Goal: Task Accomplishment & Management: Manage account settings

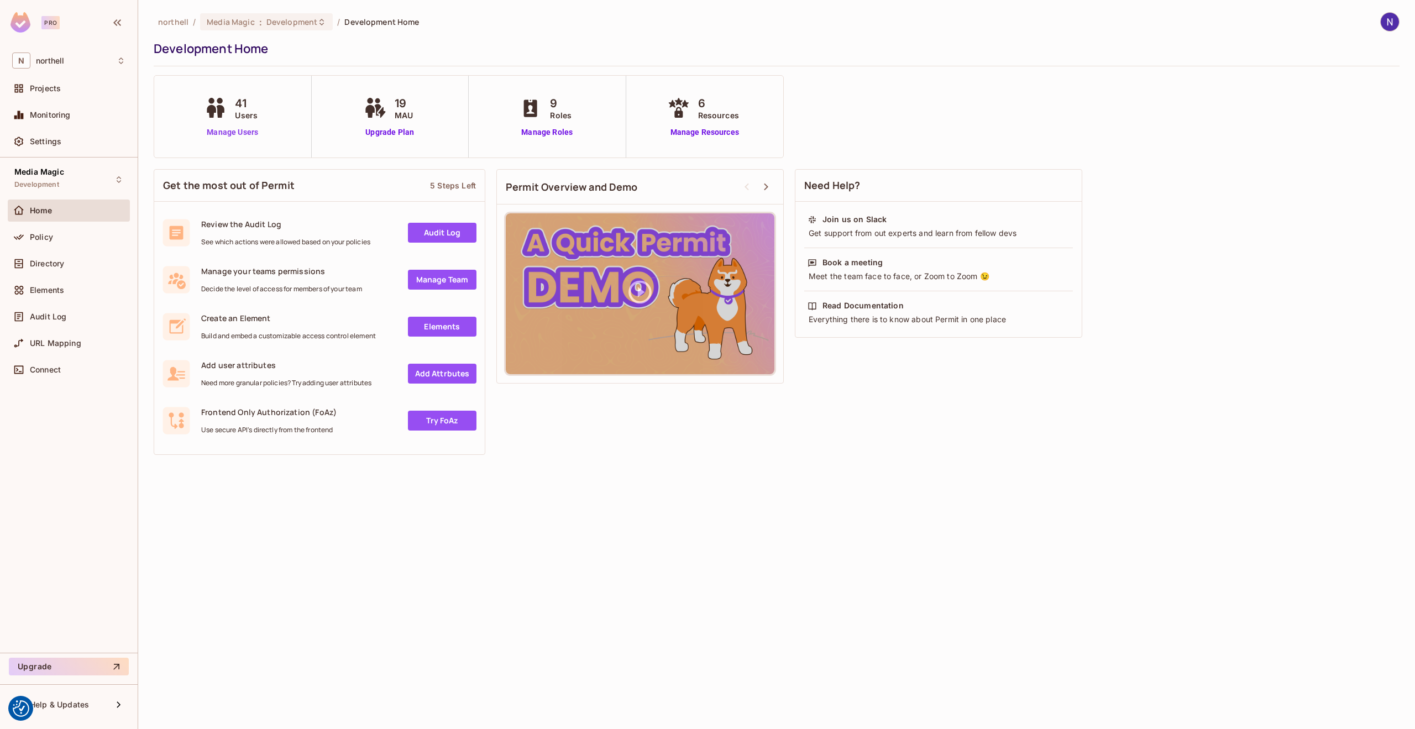
click at [232, 133] on link "Manage Users" at bounding box center [232, 133] width 61 height 12
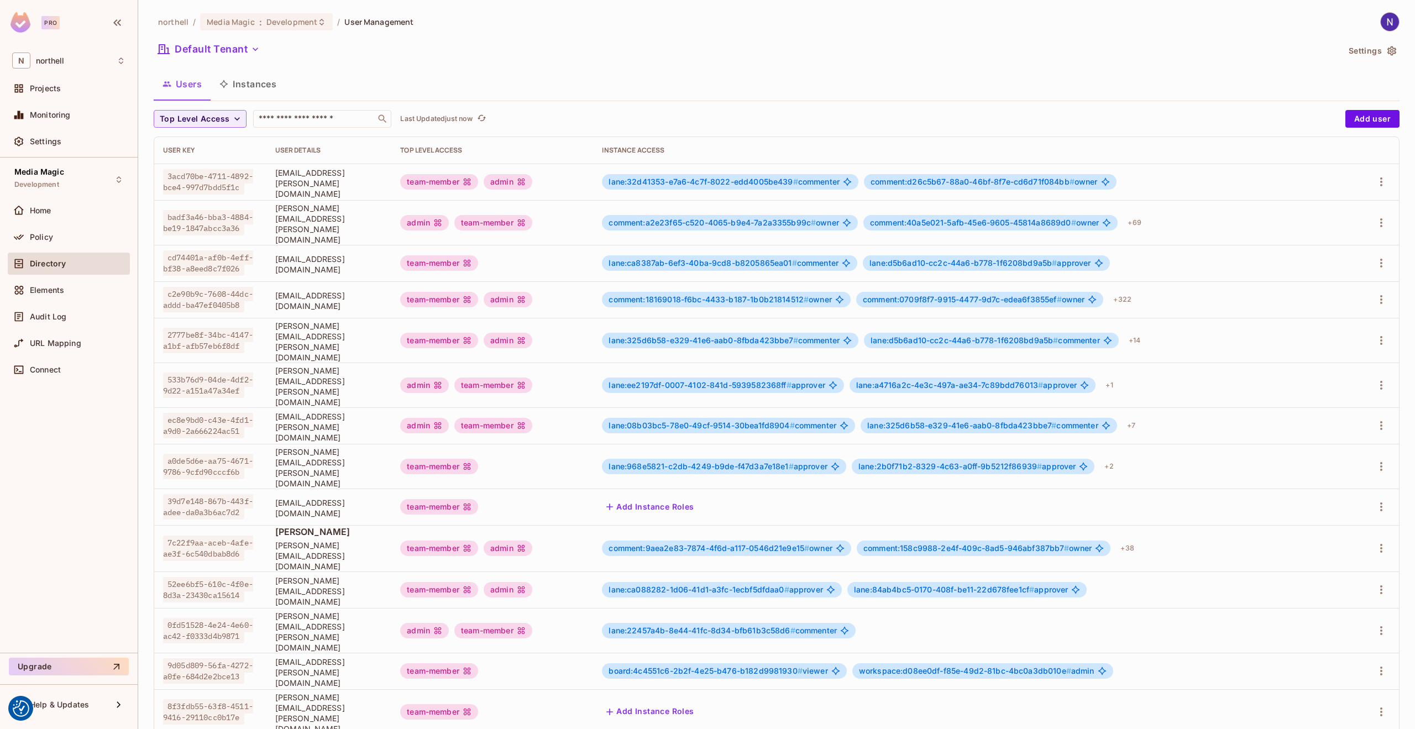
scroll to position [42, 0]
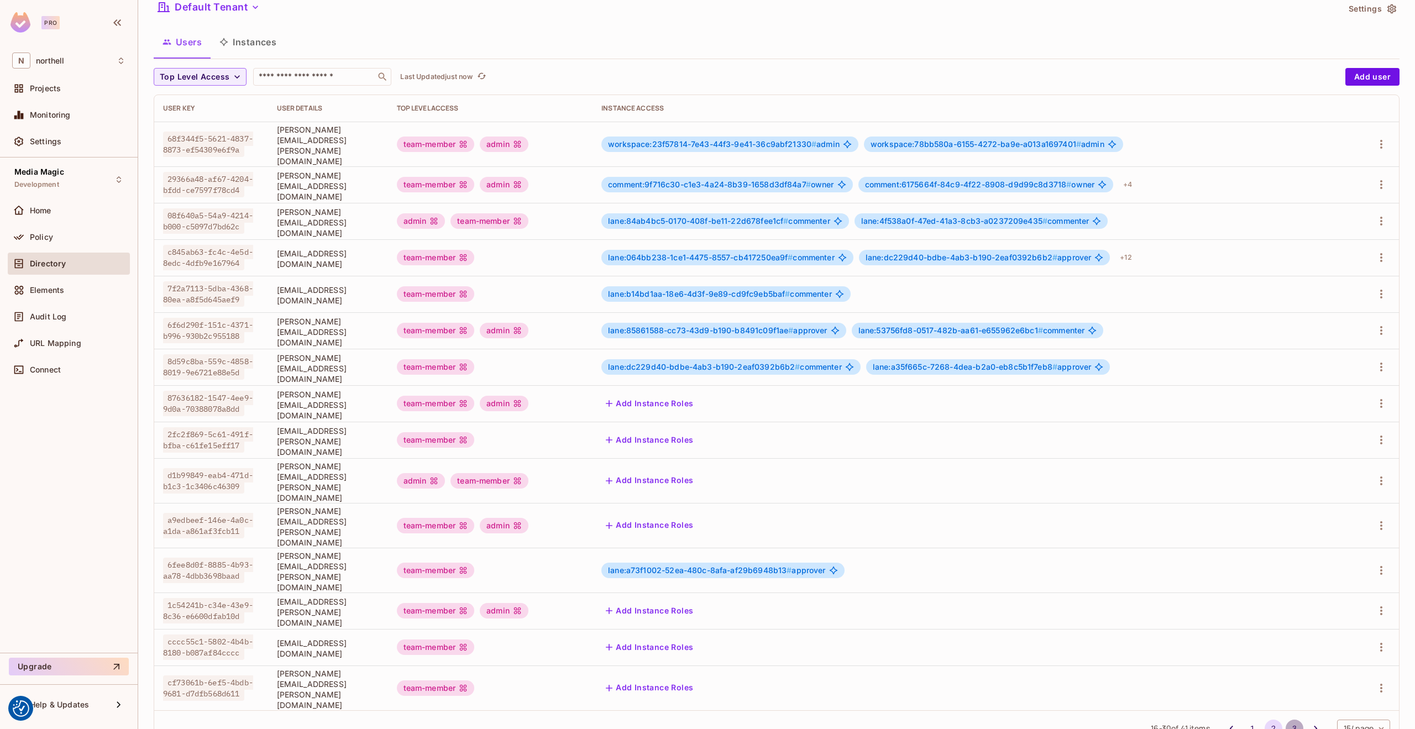
click at [1286, 720] on button "3" at bounding box center [1295, 729] width 18 height 18
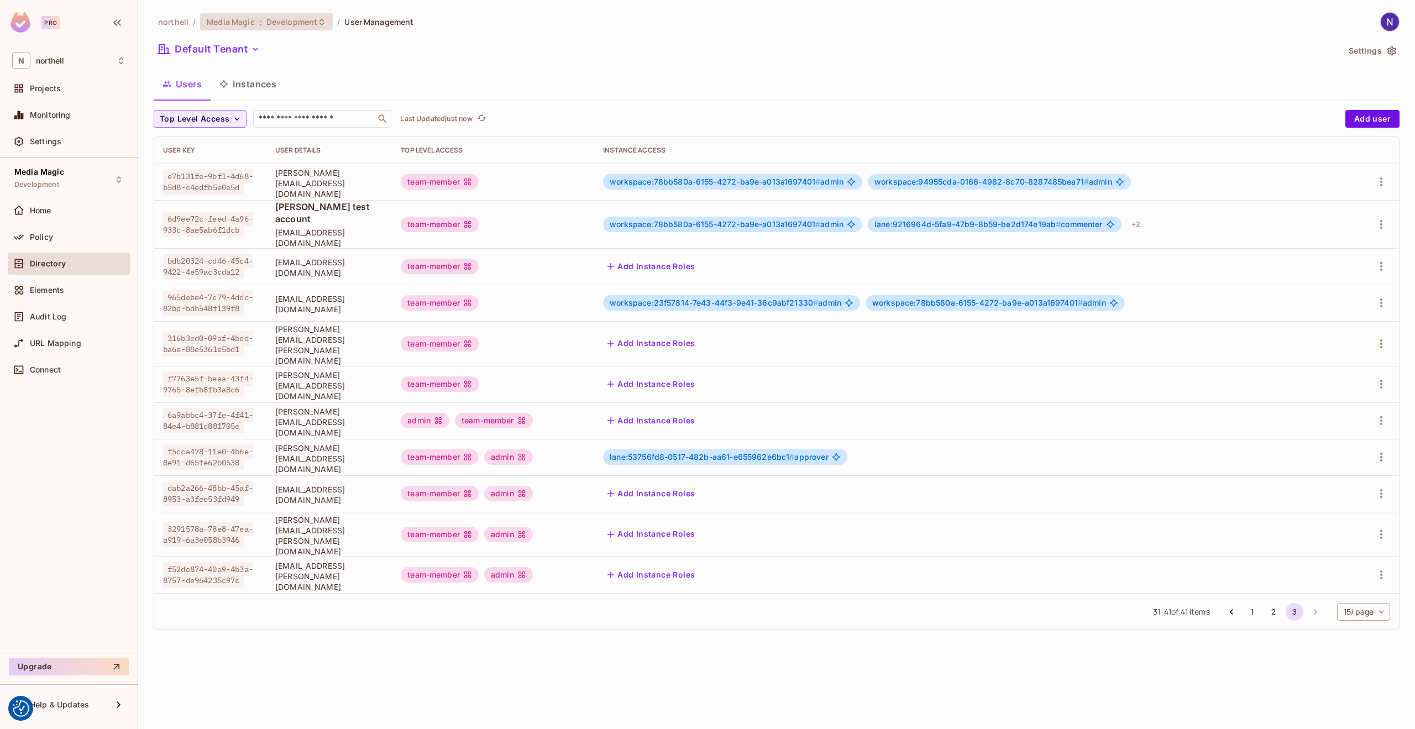
click at [299, 24] on span "Development" at bounding box center [291, 22] width 51 height 11
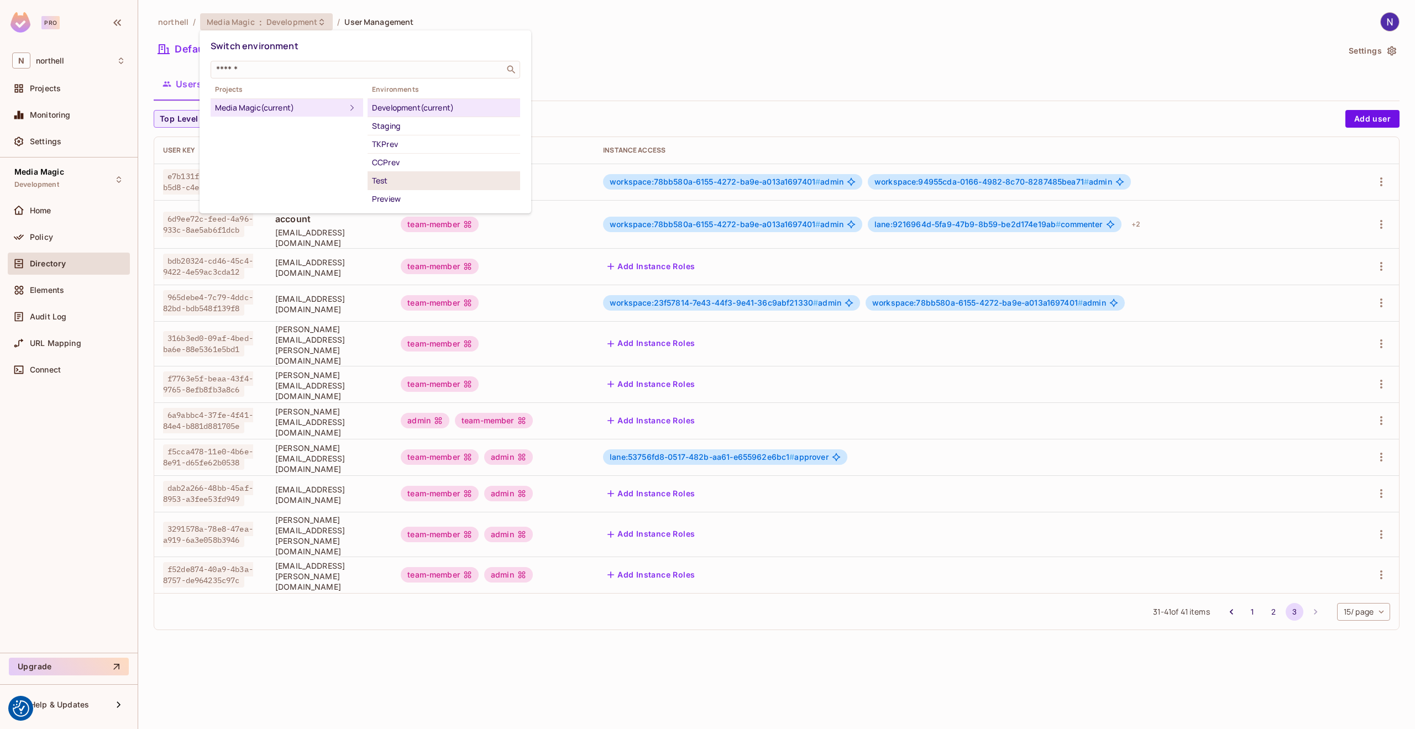
click at [384, 177] on div "Test" at bounding box center [444, 180] width 144 height 13
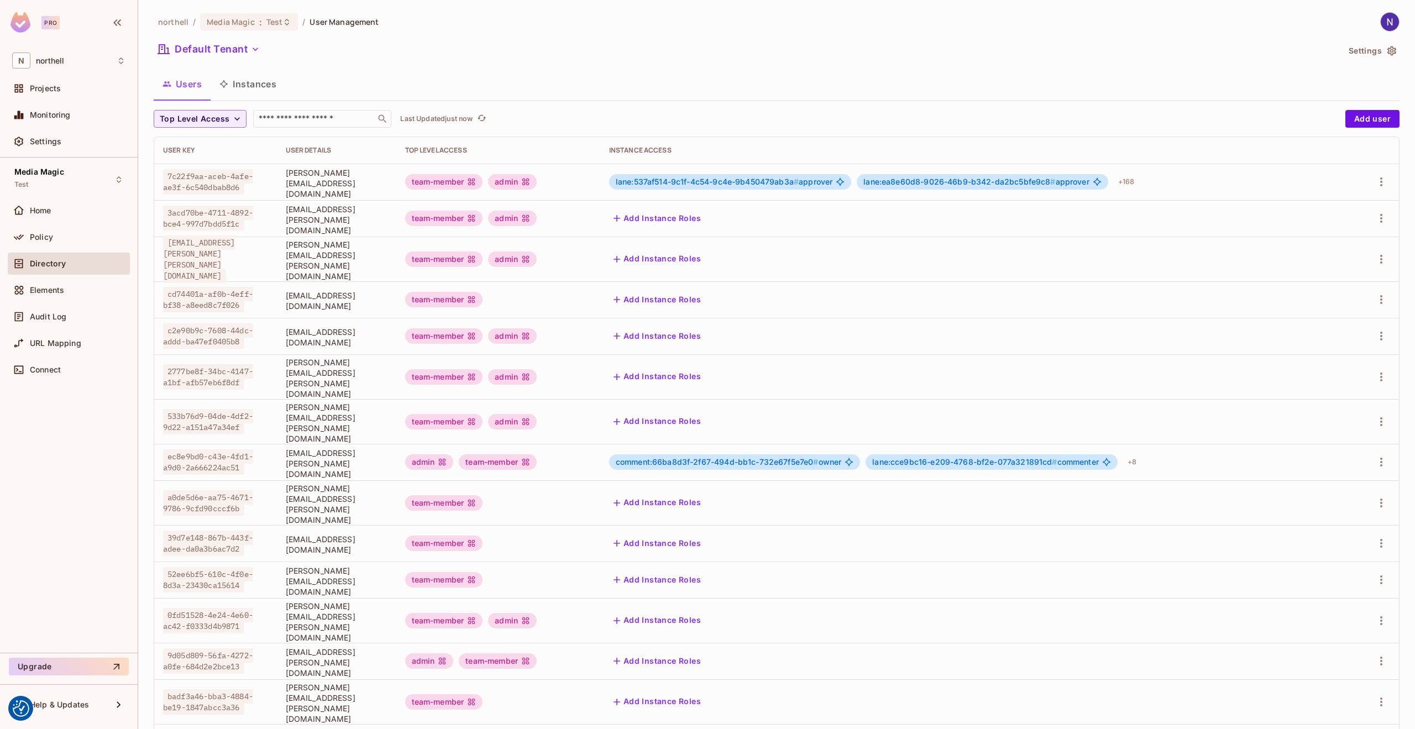
scroll to position [42, 0]
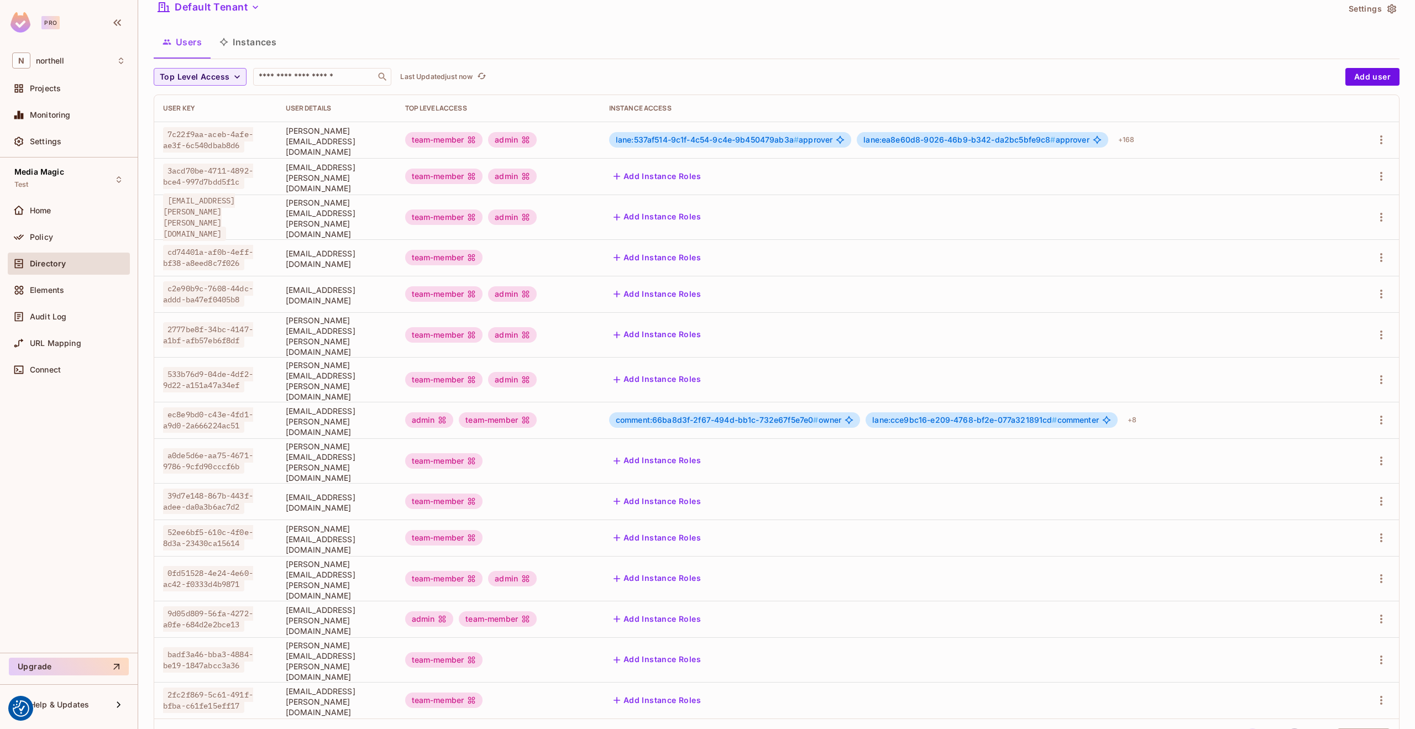
click at [1286, 729] on button "3" at bounding box center [1295, 738] width 18 height 18
